Goal: Task Accomplishment & Management: Use online tool/utility

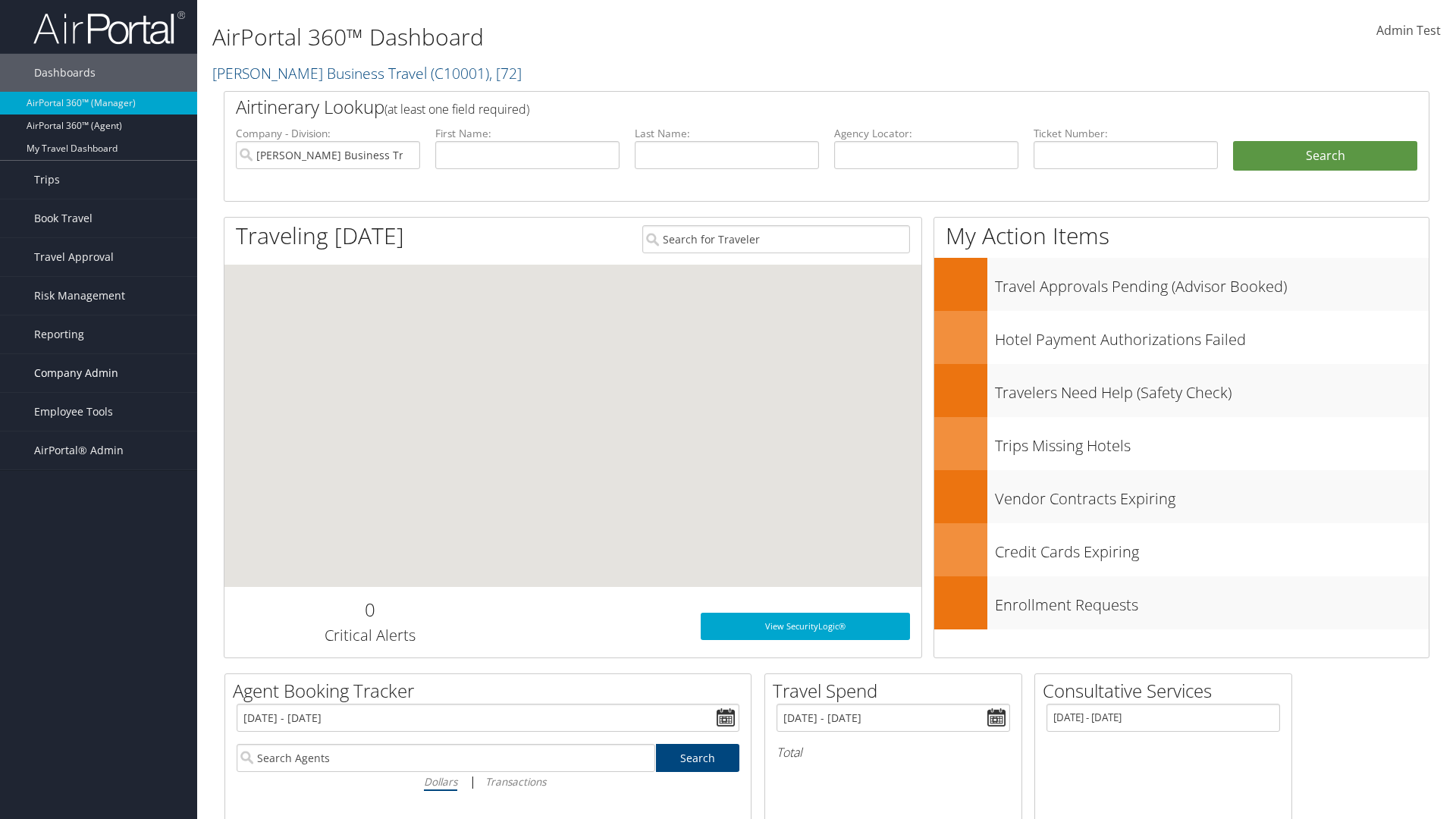
click at [99, 373] on span "Company Admin" at bounding box center [76, 373] width 84 height 38
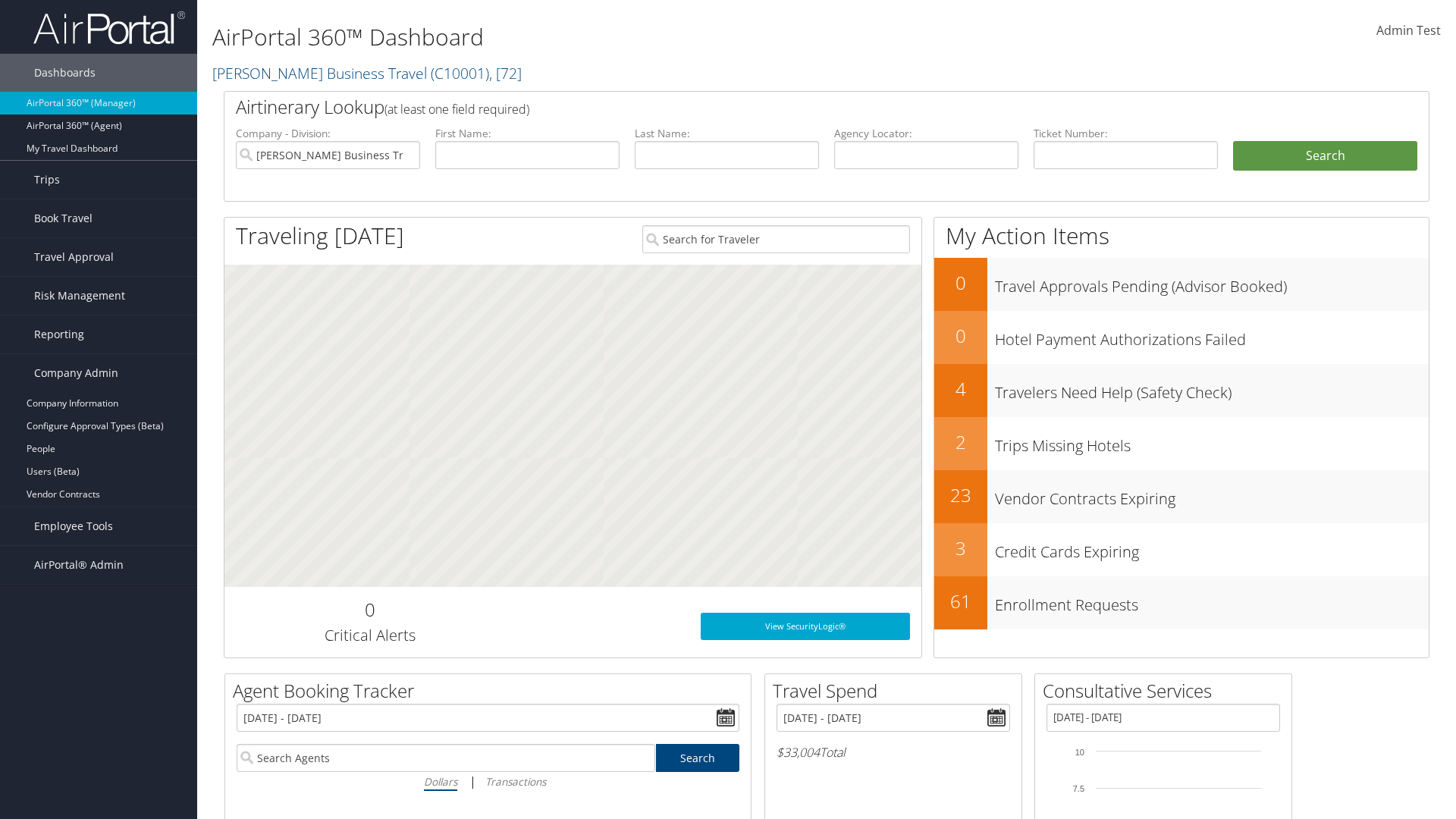
click at [99, 768] on link "Notes" at bounding box center [99, 767] width 197 height 23
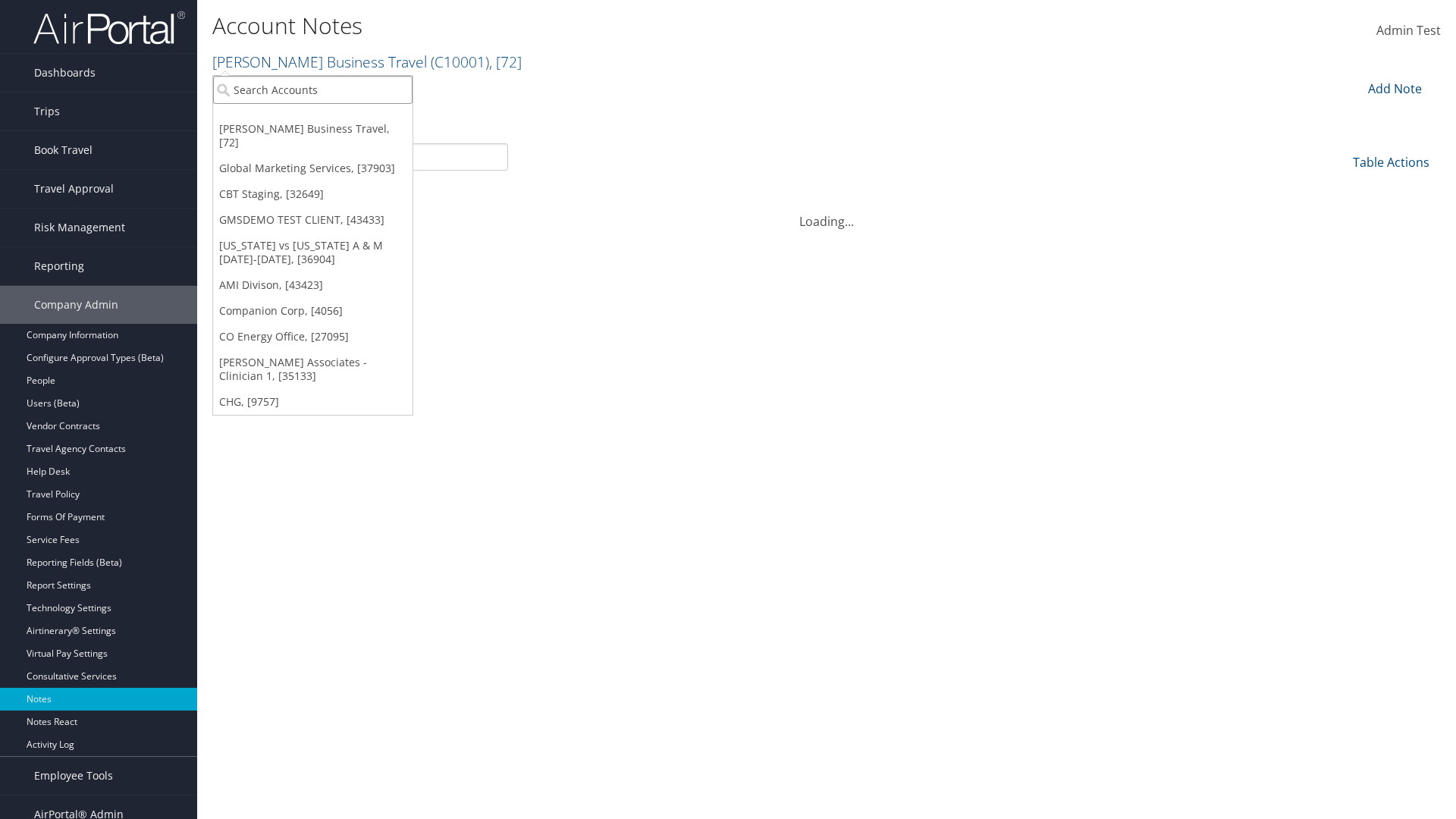
click at [312, 90] on input "search" at bounding box center [312, 90] width 199 height 28
type input "Global Marketing Services"
click at [327, 117] on div "Global Marketing Services (301946), [37903]" at bounding box center [327, 117] width 244 height 13
